Goal: Transaction & Acquisition: Purchase product/service

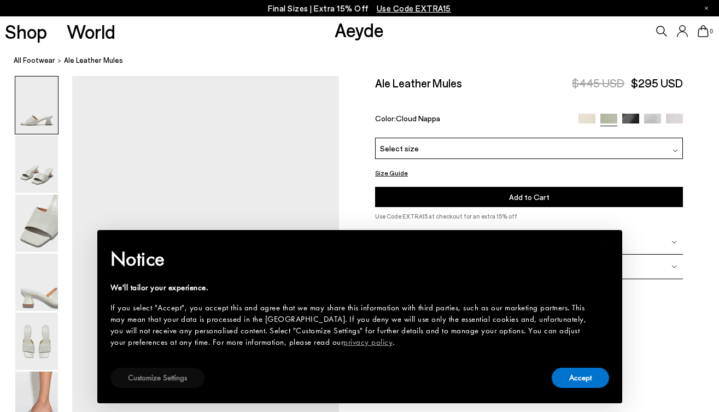
click at [178, 382] on button "Customize Settings" at bounding box center [157, 378] width 94 height 20
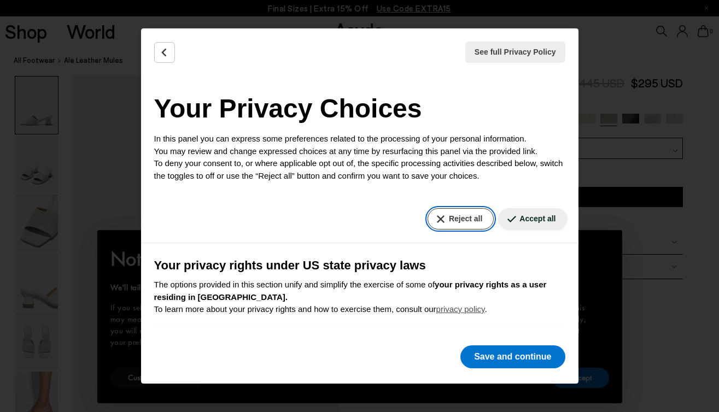
click at [469, 222] on button "Reject all" at bounding box center [461, 218] width 66 height 21
click at [475, 227] on button "Reject all" at bounding box center [461, 218] width 66 height 21
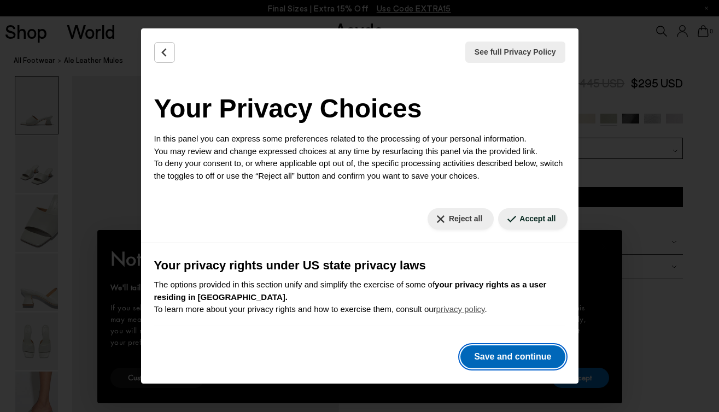
click at [504, 349] on button "Save and continue" at bounding box center [512, 357] width 104 height 23
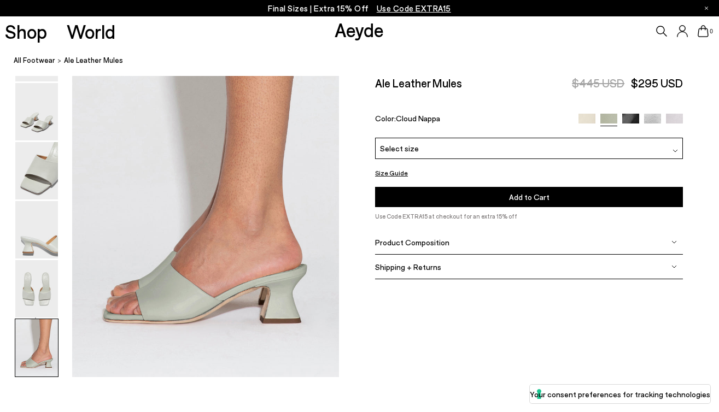
scroll to position [1843, 0]
click at [673, 117] on img at bounding box center [674, 122] width 17 height 17
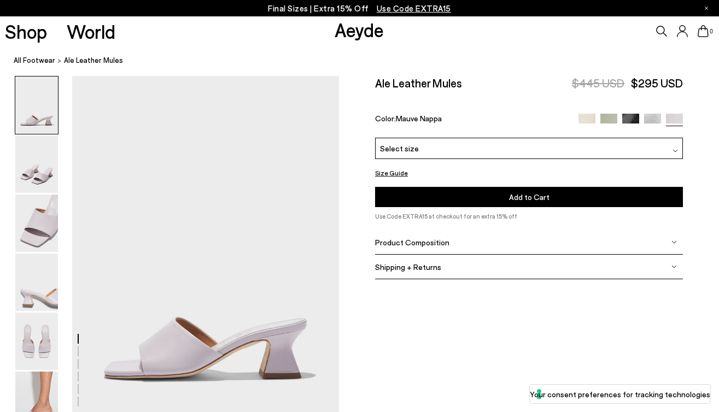
click at [459, 149] on div "Select size" at bounding box center [529, 148] width 308 height 21
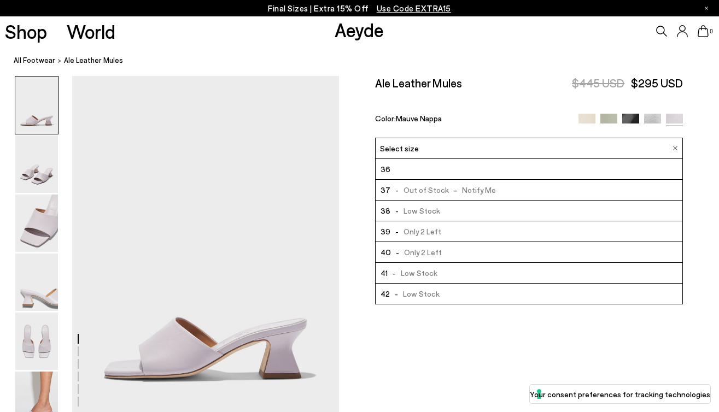
click at [461, 166] on li "36" at bounding box center [529, 169] width 307 height 21
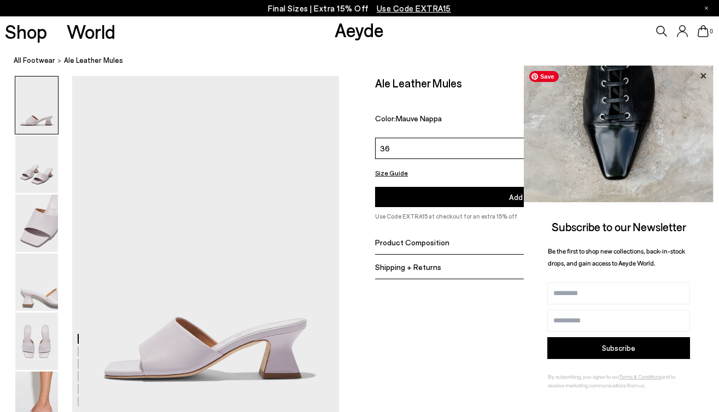
click at [709, 72] on icon at bounding box center [703, 76] width 14 height 14
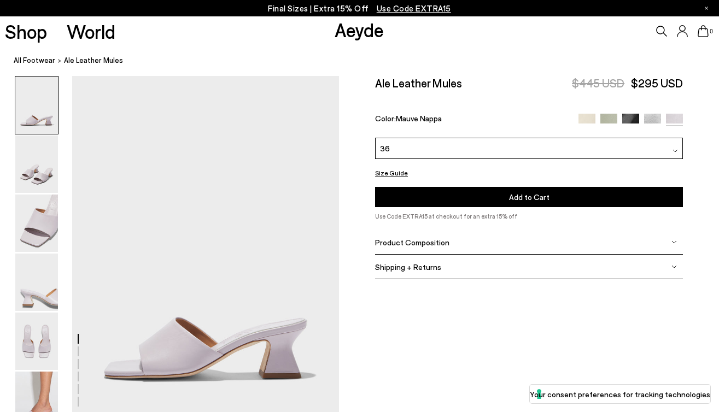
click at [500, 199] on button "Add to Cart Select a Size First" at bounding box center [529, 197] width 308 height 20
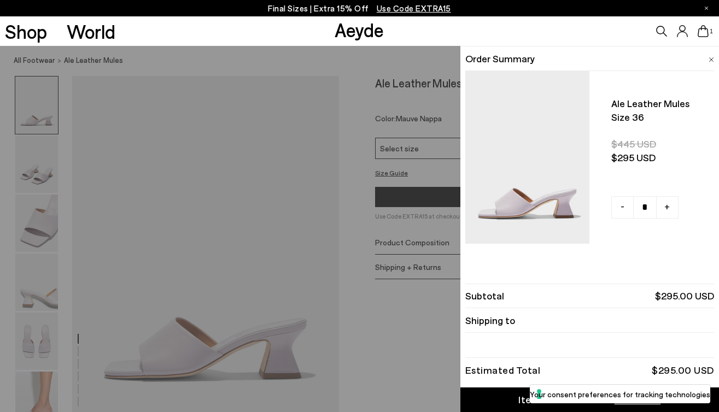
click at [711, 52] on span at bounding box center [711, 58] width 5 height 14
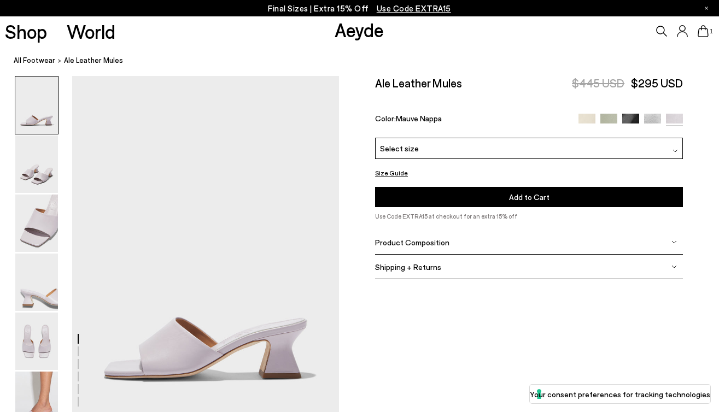
click at [604, 123] on img at bounding box center [608, 122] width 17 height 17
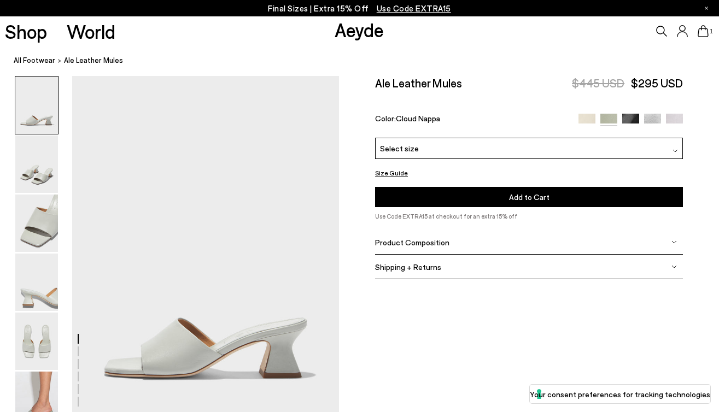
click at [550, 152] on div "Select size" at bounding box center [529, 148] width 308 height 21
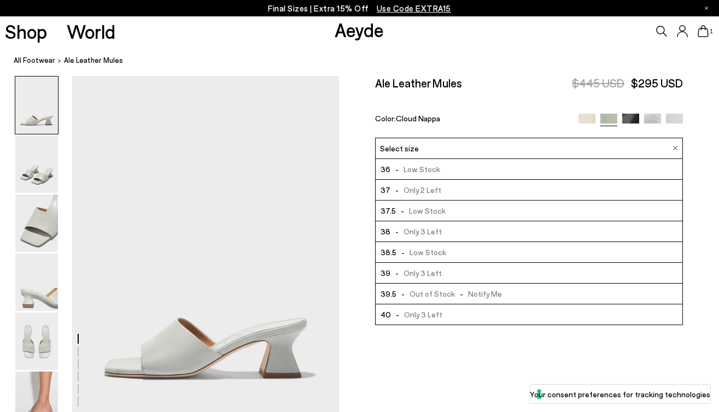
click at [543, 168] on li "36 - Low Stock" at bounding box center [529, 169] width 307 height 21
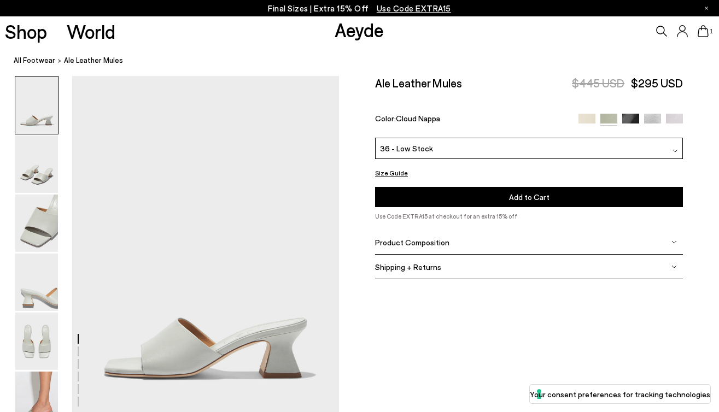
click at [542, 202] on span "Add to Cart" at bounding box center [529, 196] width 40 height 9
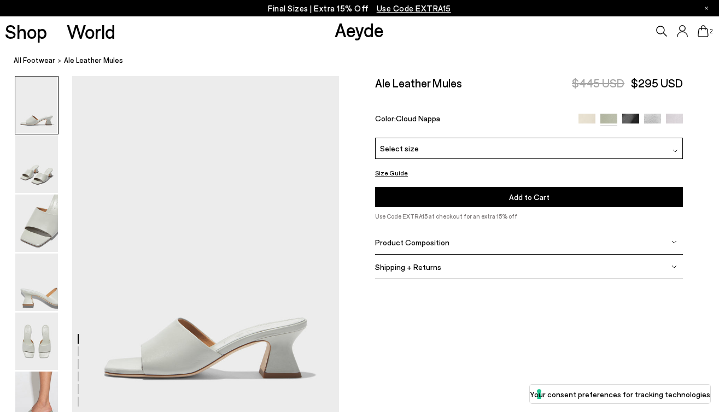
click at [627, 120] on img at bounding box center [630, 122] width 17 height 17
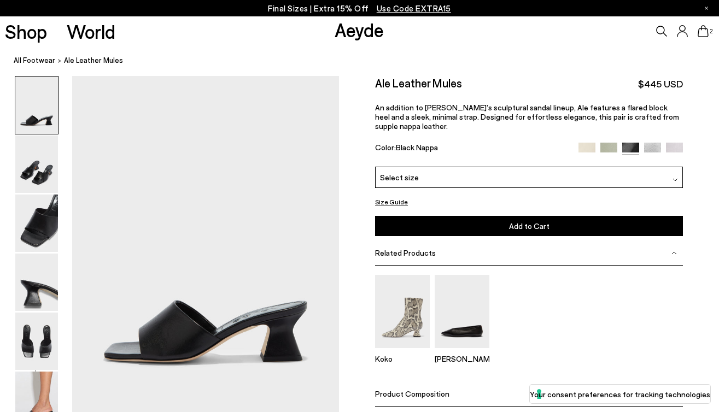
click at [577, 143] on div "Color: Black Nappa" at bounding box center [529, 149] width 308 height 13
click at [584, 143] on img at bounding box center [587, 151] width 17 height 17
